Goal: Transaction & Acquisition: Book appointment/travel/reservation

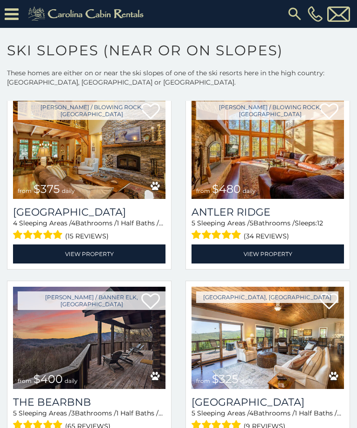
scroll to position [241, 0]
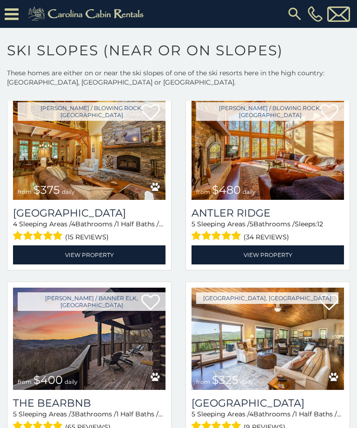
click at [266, 174] on img at bounding box center [268, 149] width 153 height 102
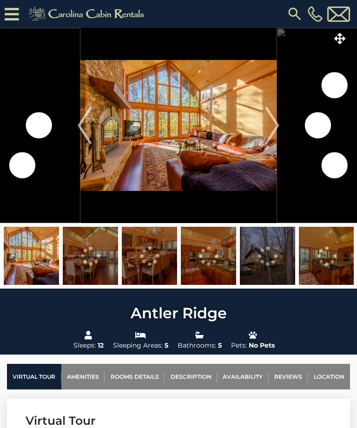
click at [269, 132] on img "Next" at bounding box center [273, 125] width 14 height 37
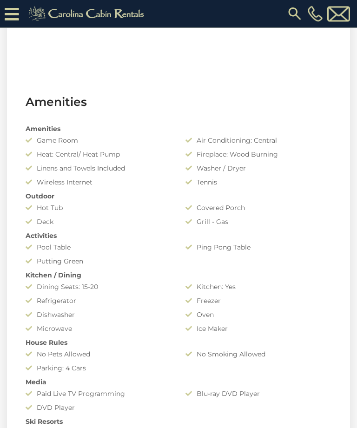
scroll to position [622, 0]
click at [292, 338] on div "House Rules" at bounding box center [179, 341] width 320 height 9
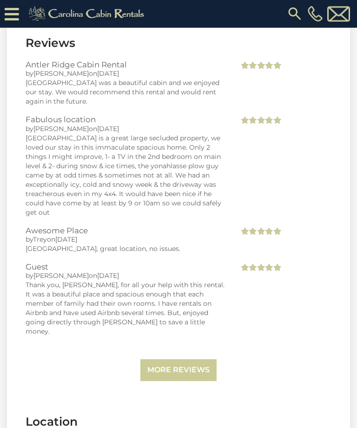
scroll to position [2280, 0]
click at [261, 177] on div "Fabulous location by [PERSON_NAME] on [DATE] [GEOGRAPHIC_DATA] is a great large…" at bounding box center [179, 170] width 320 height 111
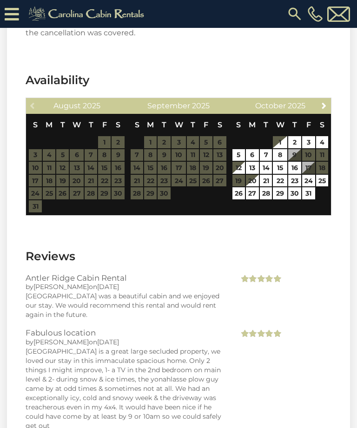
scroll to position [2066, 0]
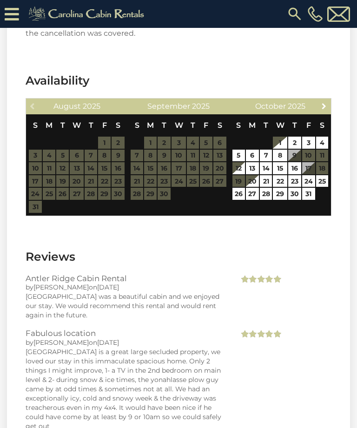
click at [328, 106] on link "Next" at bounding box center [325, 106] width 12 height 12
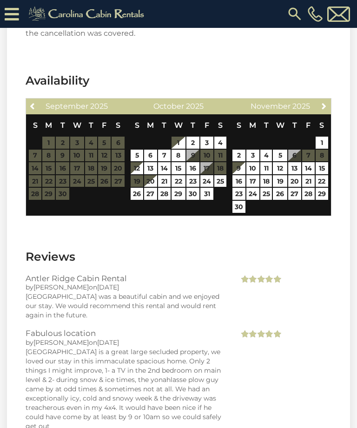
click at [322, 107] on span "Next" at bounding box center [324, 105] width 7 height 7
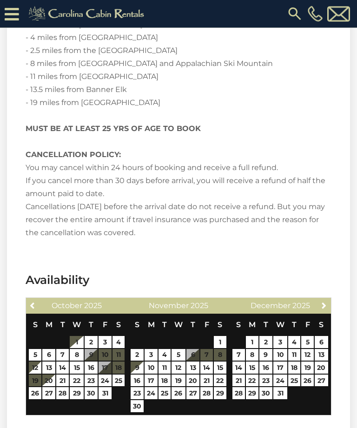
scroll to position [1867, 0]
click at [327, 302] on span "Next" at bounding box center [324, 305] width 7 height 7
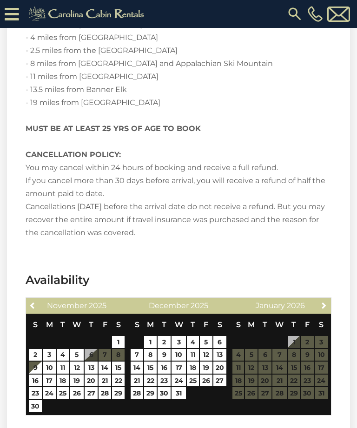
click at [329, 307] on link "Next" at bounding box center [325, 306] width 12 height 12
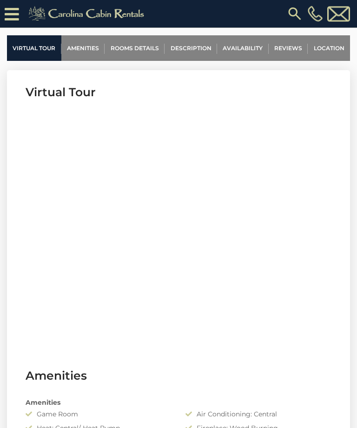
scroll to position [346, 0]
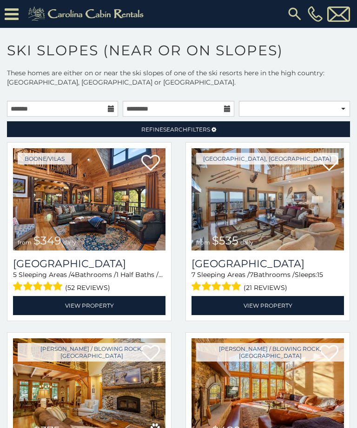
click at [86, 216] on img at bounding box center [89, 199] width 153 height 102
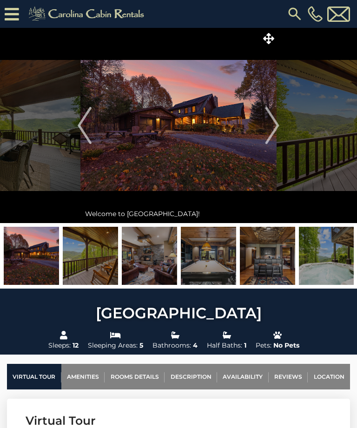
click at [277, 121] on img "Next" at bounding box center [273, 125] width 14 height 37
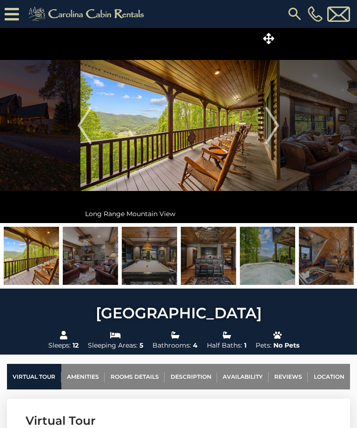
click at [154, 262] on img at bounding box center [149, 256] width 55 height 58
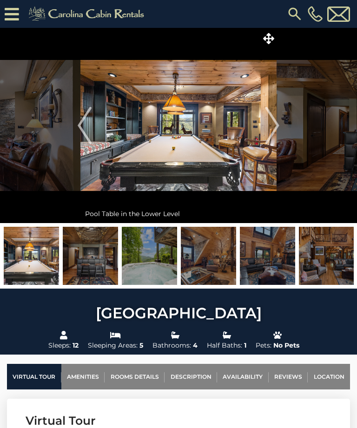
click at [95, 266] on img at bounding box center [90, 256] width 55 height 58
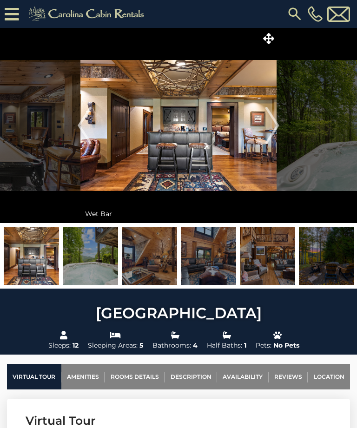
click at [209, 267] on img at bounding box center [208, 256] width 55 height 58
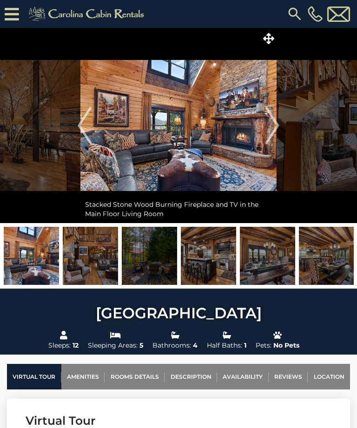
click at [216, 252] on img at bounding box center [208, 256] width 55 height 58
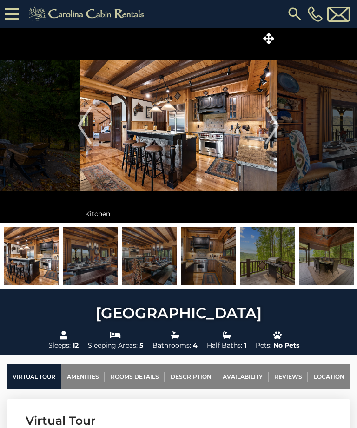
click at [274, 130] on img "Next" at bounding box center [273, 125] width 14 height 37
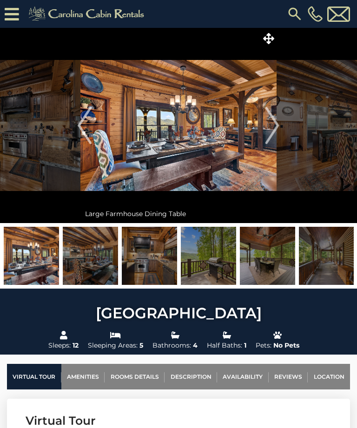
click at [231, 163] on img at bounding box center [178, 125] width 196 height 195
click at [274, 130] on img "Next" at bounding box center [273, 125] width 14 height 37
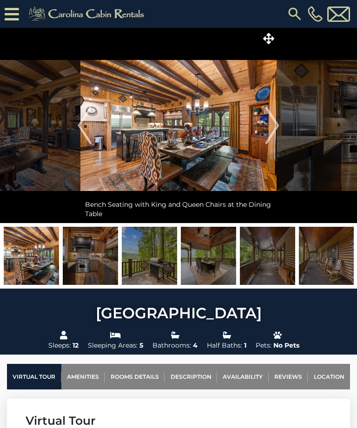
click at [154, 265] on img at bounding box center [149, 256] width 55 height 58
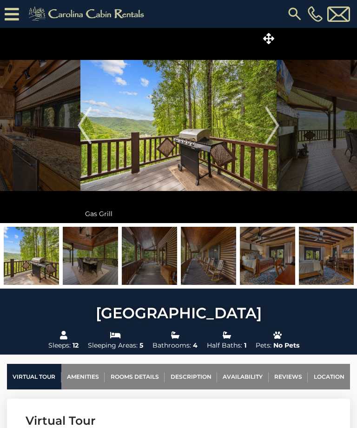
click at [91, 268] on img at bounding box center [90, 256] width 55 height 58
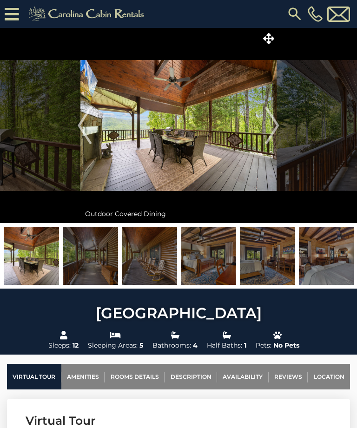
click at [319, 269] on img at bounding box center [326, 256] width 55 height 58
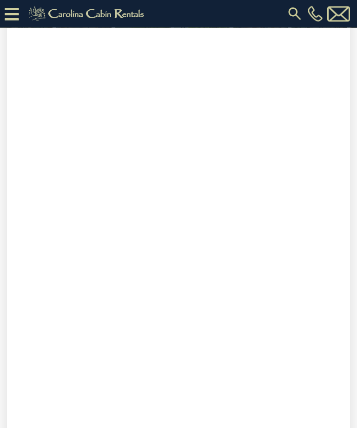
scroll to position [441, 0]
